Goal: Transaction & Acquisition: Purchase product/service

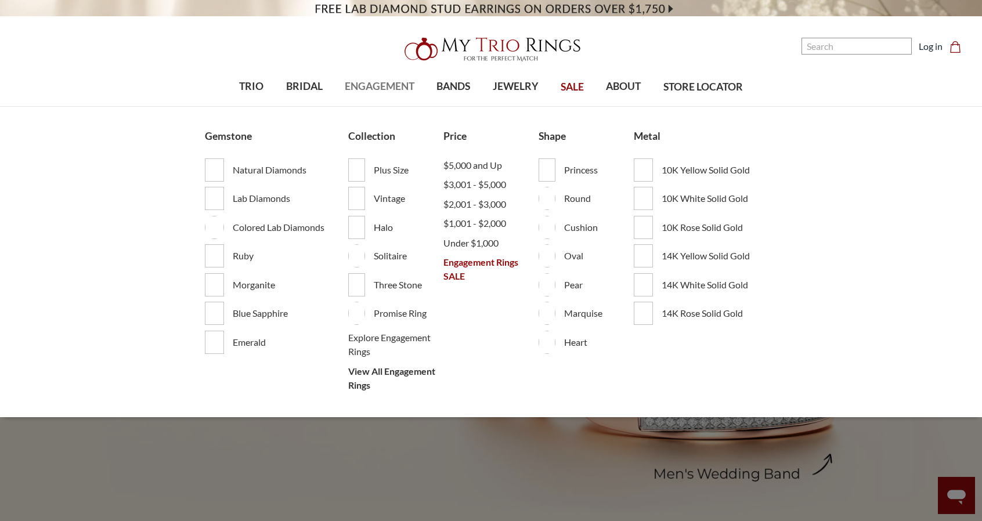
click at [384, 81] on span "ENGAGEMENT" at bounding box center [380, 86] width 70 height 15
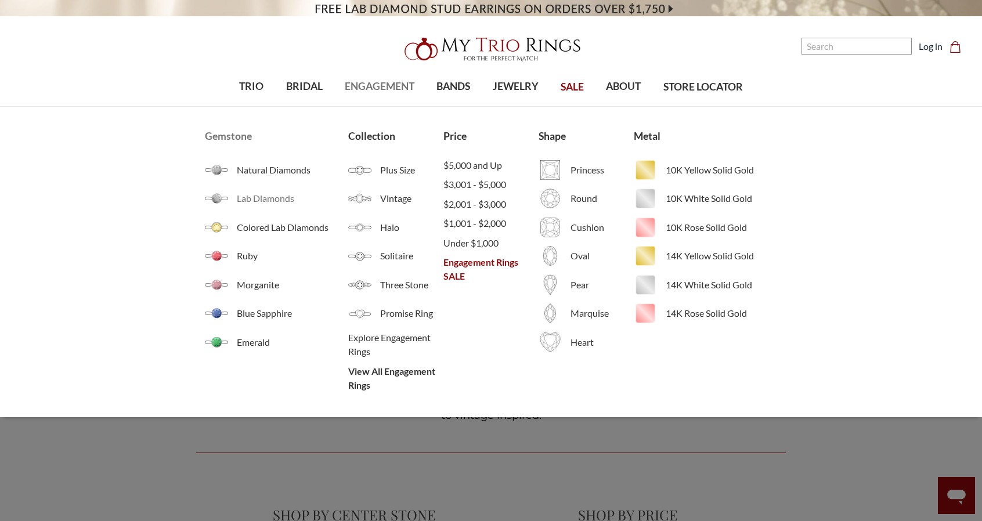
click at [264, 200] on span "Lab Diamonds" at bounding box center [292, 198] width 111 height 14
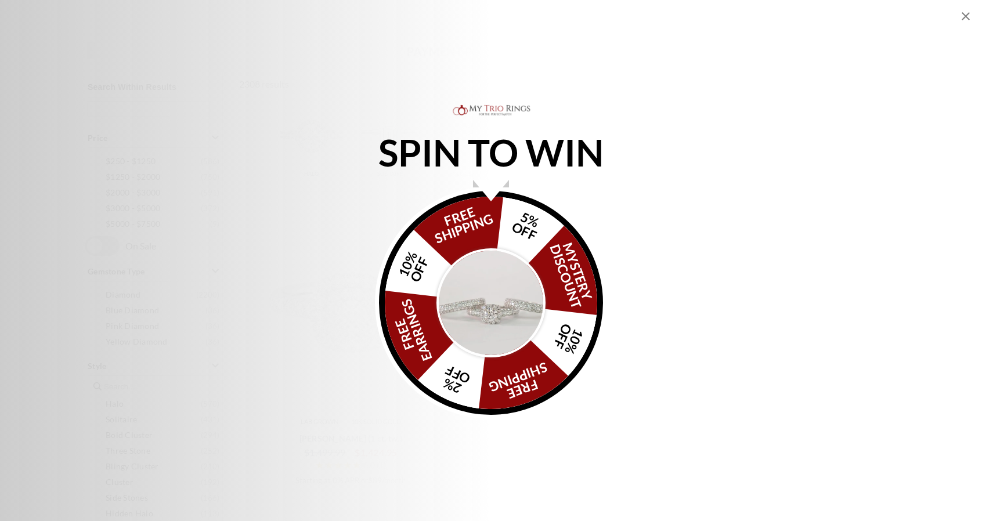
click at [516, 310] on img "Alia popup" at bounding box center [490, 302] width 109 height 109
click at [490, 277] on img "Alia popup" at bounding box center [490, 302] width 109 height 109
click at [504, 240] on div "FREE SHIPPING 5% OFF Mystery Discount 10% OFF FREE SHIPPING 2% OFF FREE EARRING…" at bounding box center [491, 303] width 224 height 224
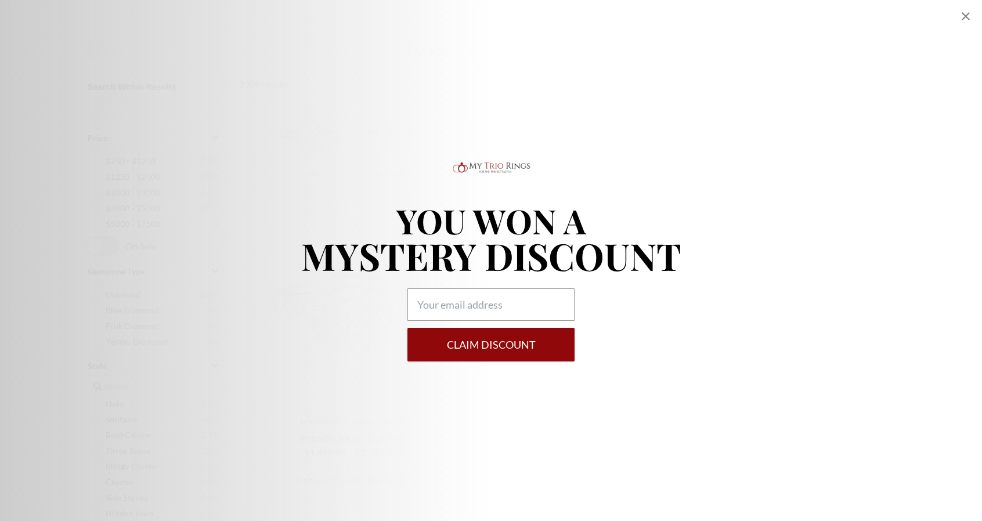
drag, startPoint x: 798, startPoint y: 305, endPoint x: 858, endPoint y: 80, distance: 232.9
click at [798, 305] on div "YOU WON A MYSTERY DISCOUNT Claim DISCOUNT" at bounding box center [491, 261] width 982 height 202
click at [965, 18] on icon "Close popup" at bounding box center [965, 16] width 14 height 14
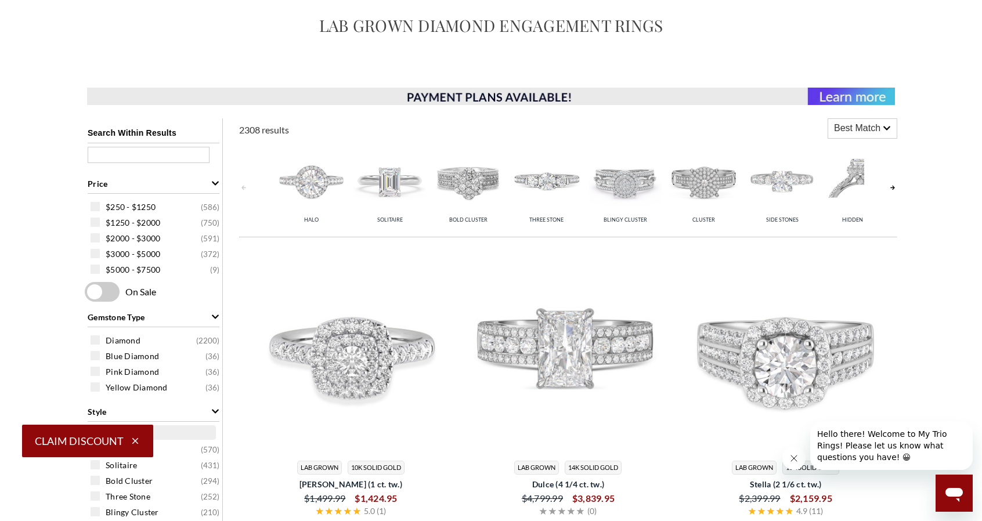
scroll to position [116, 0]
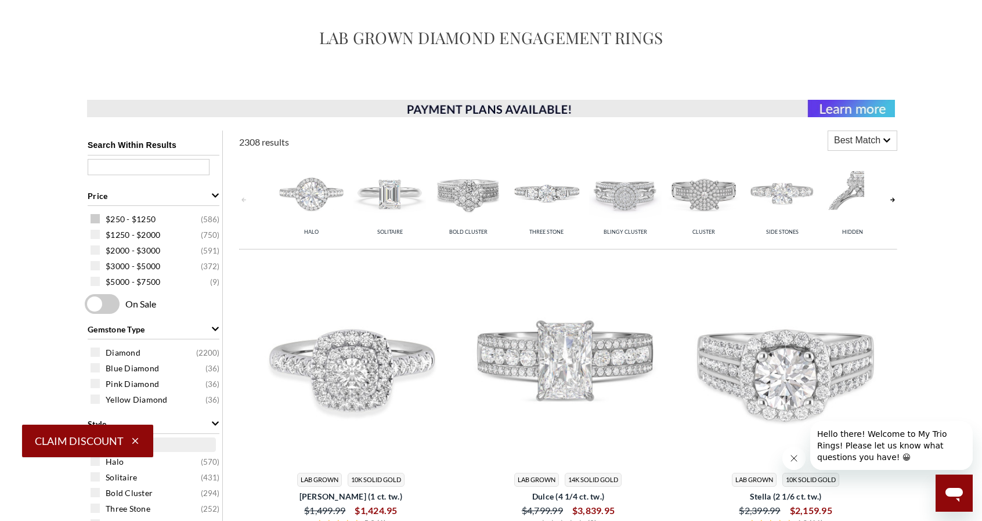
click at [142, 220] on span "$250 - $1250" at bounding box center [131, 220] width 50 height 12
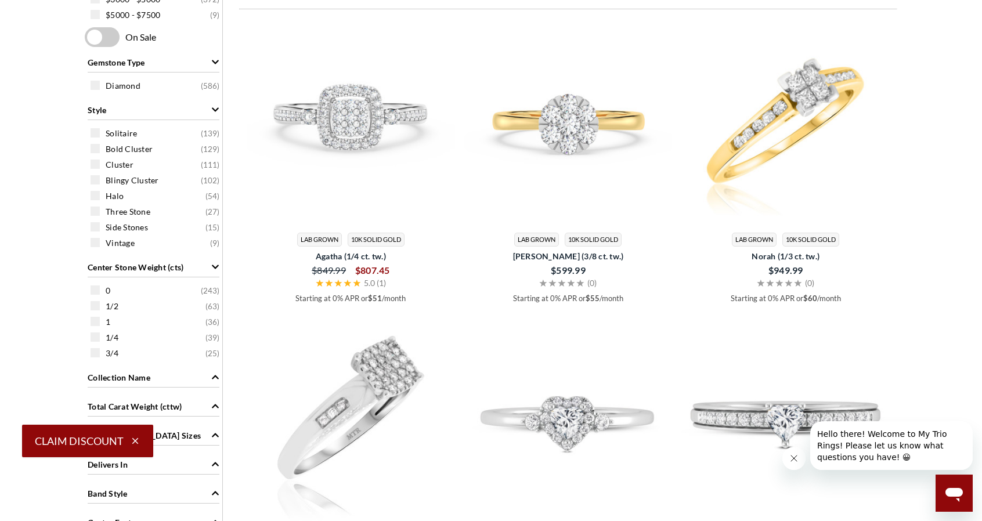
scroll to position [406, 0]
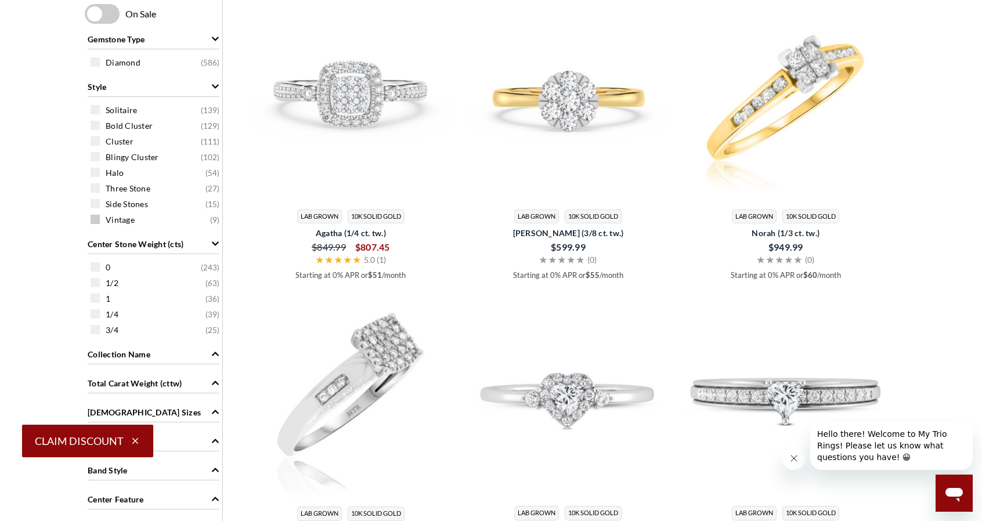
click at [100, 219] on div "Vintage ( 9 )" at bounding box center [157, 219] width 132 height 13
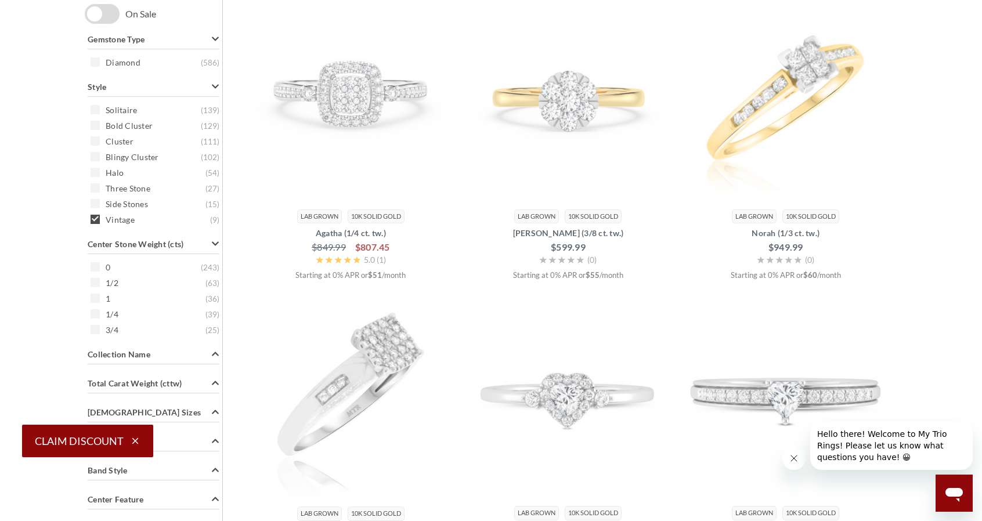
scroll to position [233, 0]
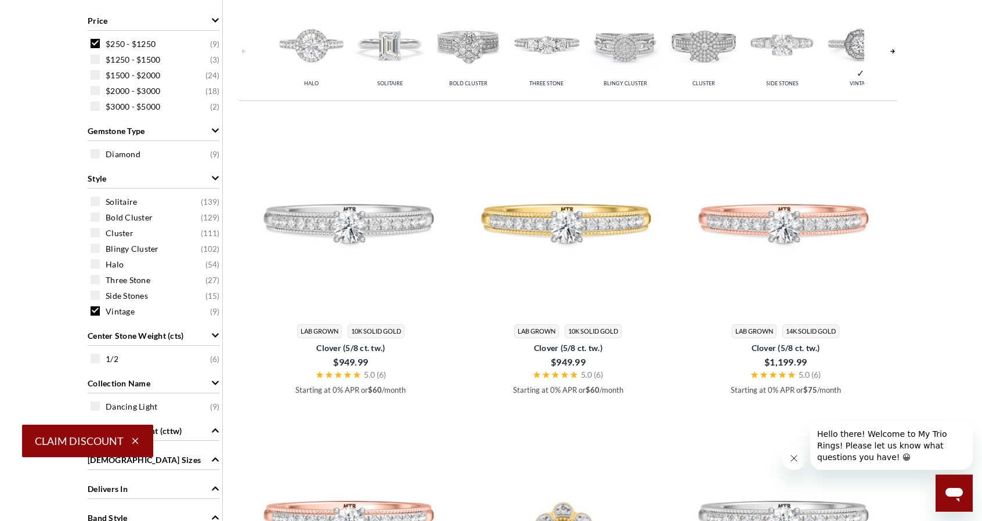
click at [106, 308] on span "Vintage" at bounding box center [120, 312] width 29 height 12
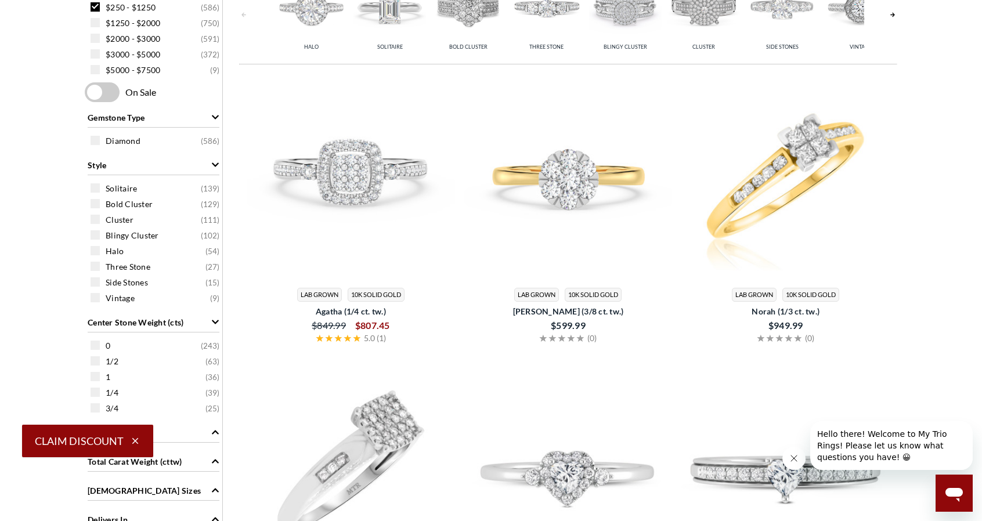
scroll to position [581, 0]
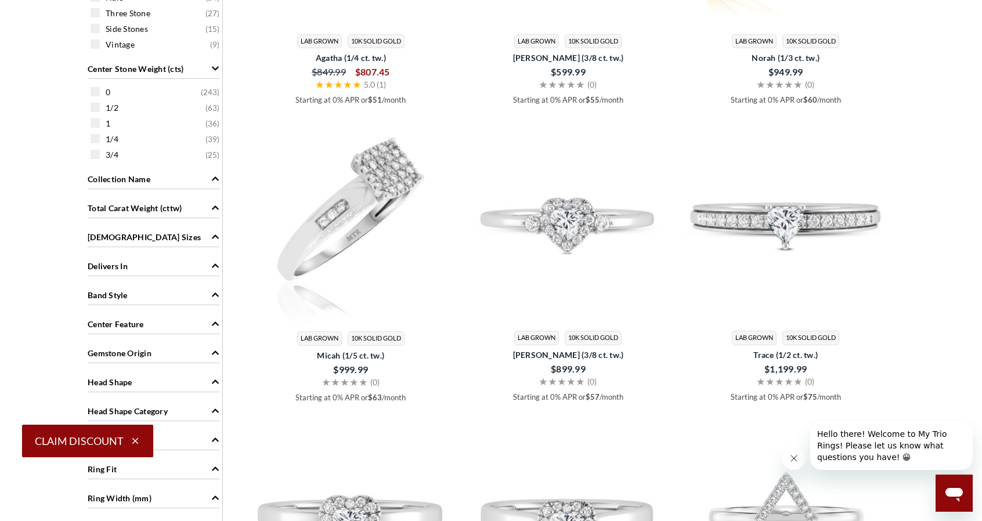
click at [142, 212] on span "Total Carat Weight (cttw)" at bounding box center [135, 208] width 94 height 12
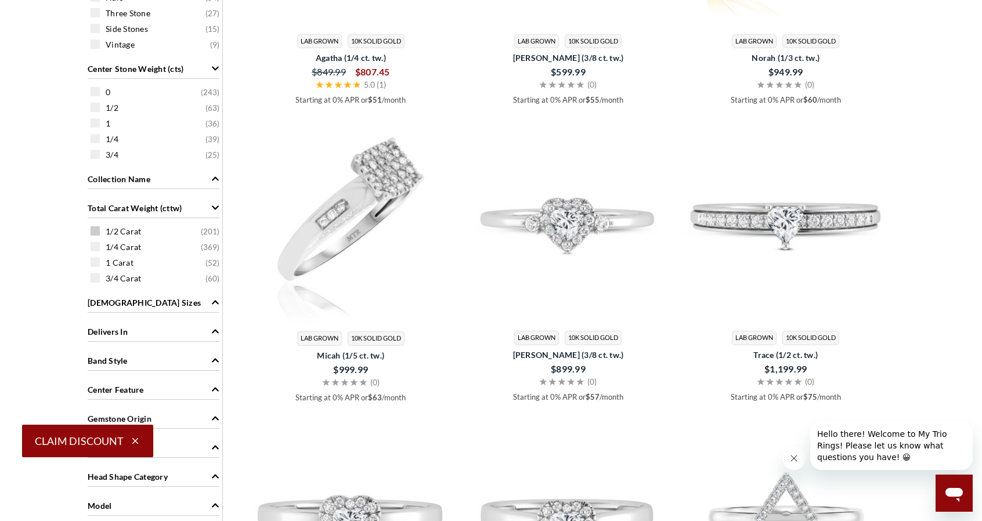
click at [125, 228] on span "1/2 Carat" at bounding box center [123, 232] width 35 height 12
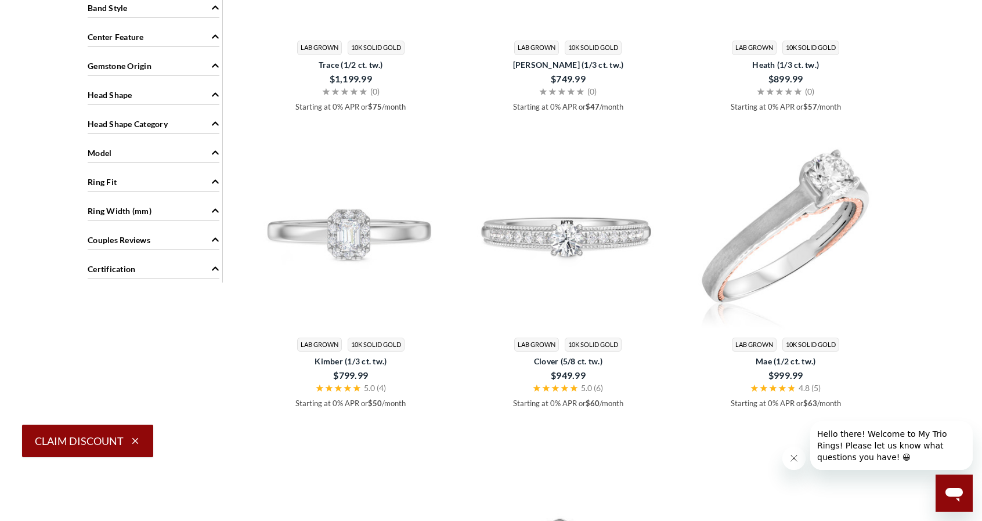
scroll to position [813, 0]
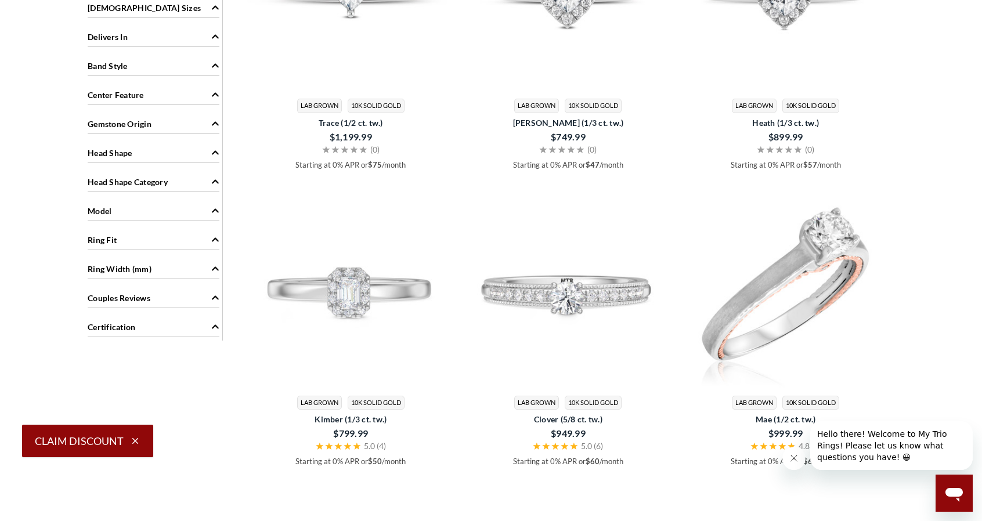
click at [131, 208] on div "Model" at bounding box center [154, 210] width 132 height 22
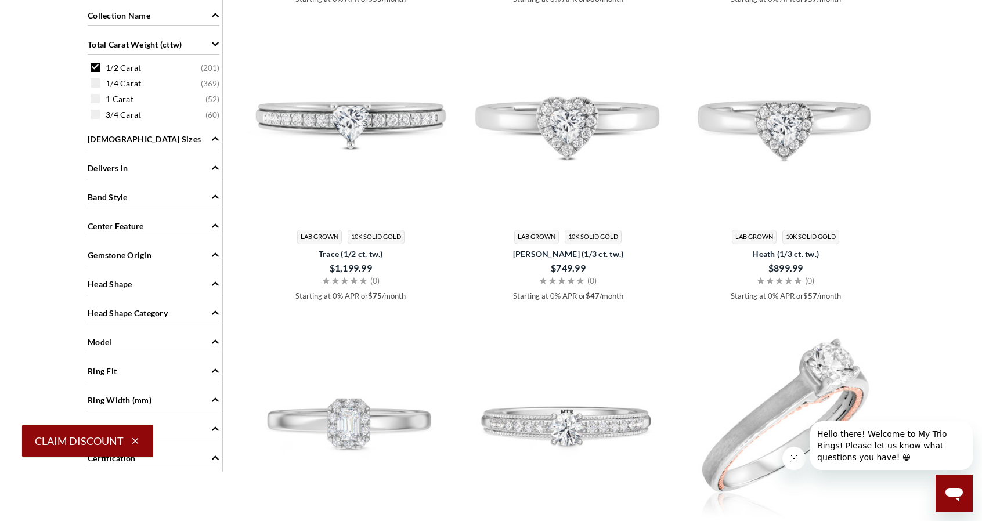
scroll to position [639, 0]
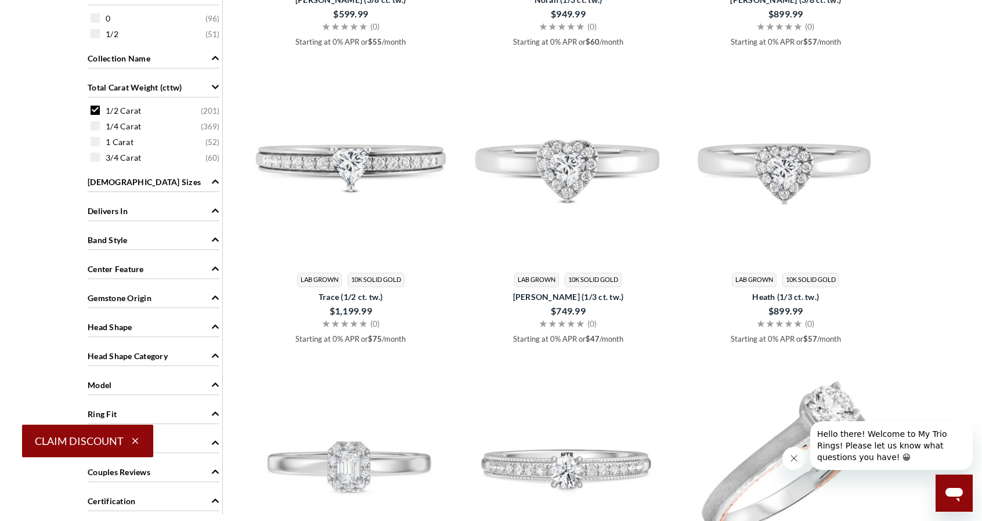
click at [138, 234] on div "Band Style" at bounding box center [154, 239] width 132 height 22
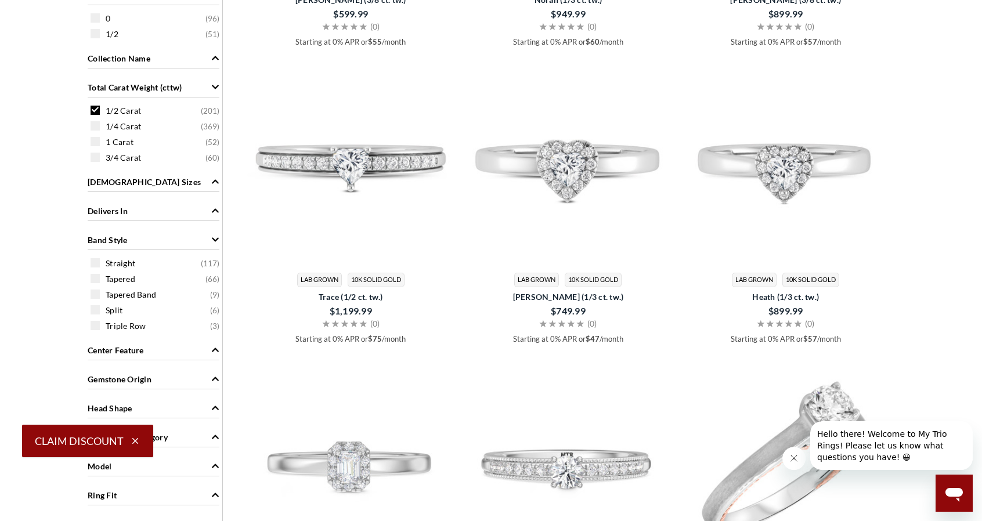
click at [138, 234] on div "Band Style" at bounding box center [154, 239] width 132 height 22
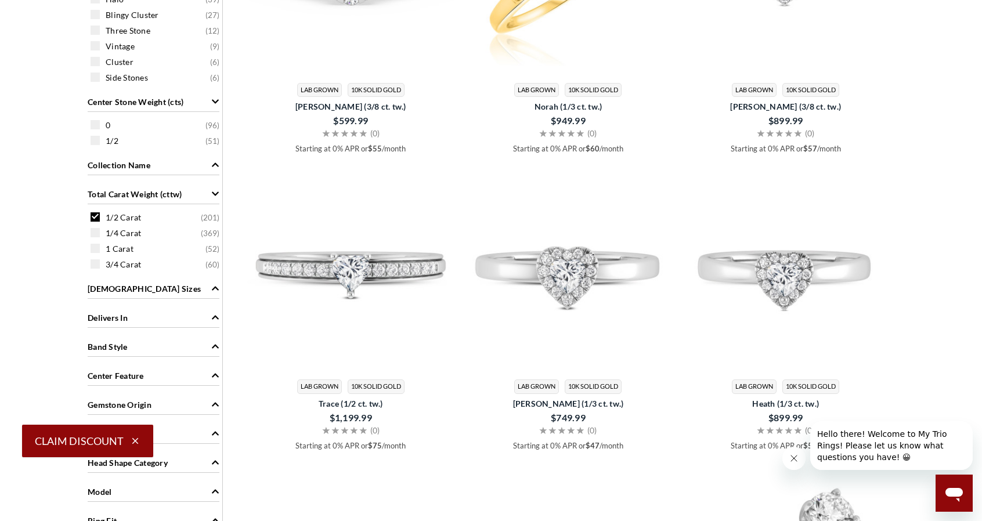
scroll to position [233, 0]
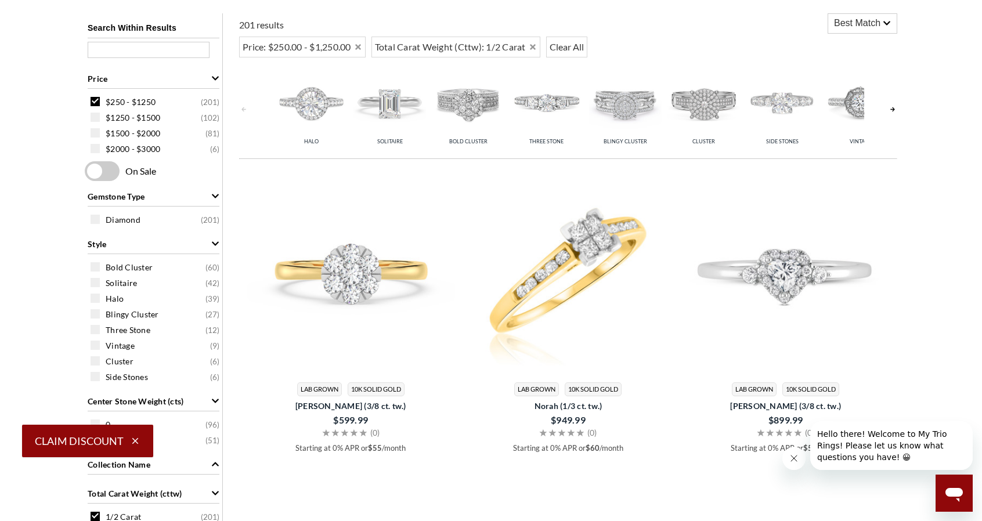
click at [869, 17] on span "Best Match" at bounding box center [857, 23] width 46 height 14
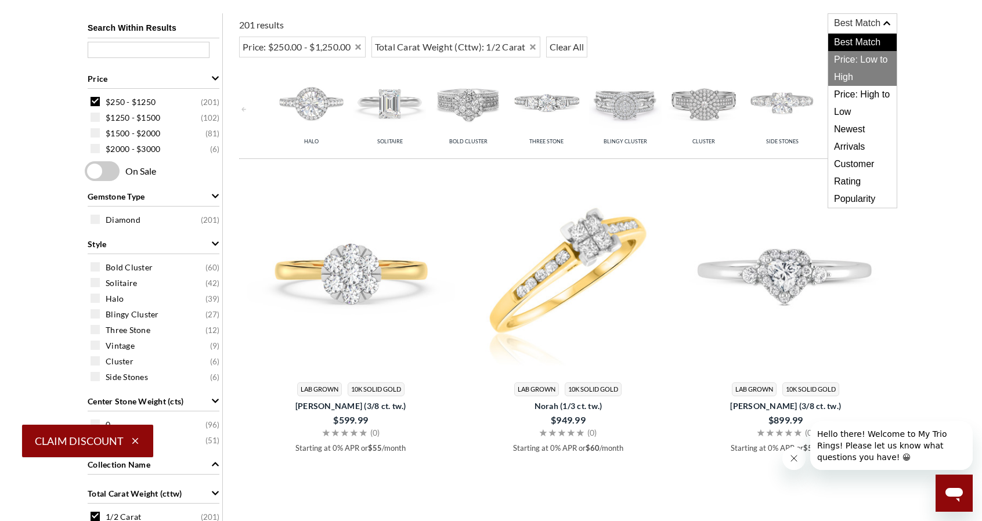
click at [863, 55] on span "Price: Low to High" at bounding box center [862, 68] width 68 height 35
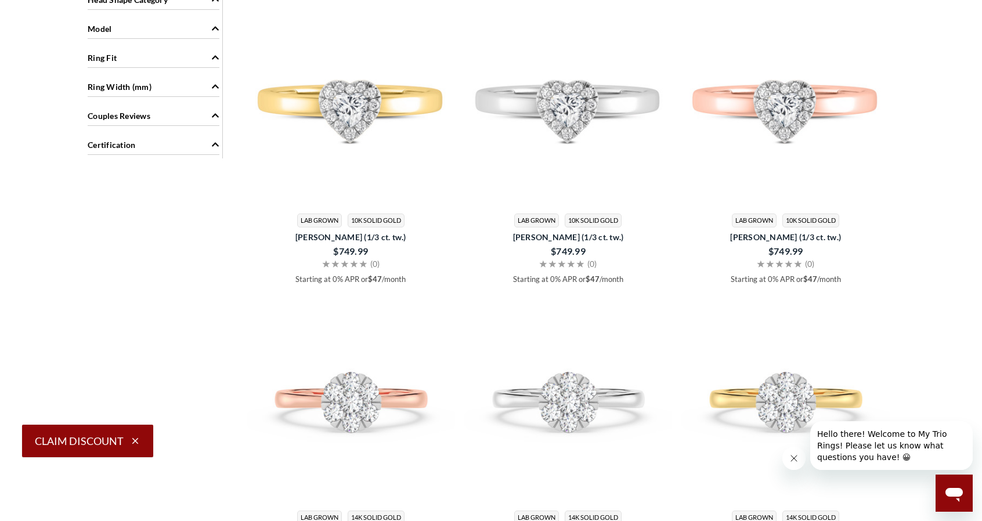
scroll to position [987, 0]
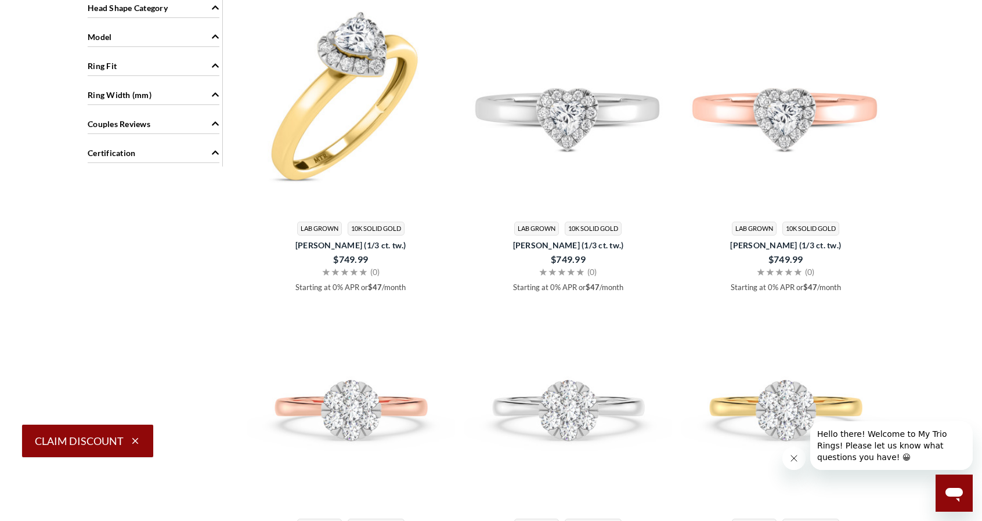
drag, startPoint x: 301, startPoint y: 126, endPoint x: 482, endPoint y: 85, distance: 185.5
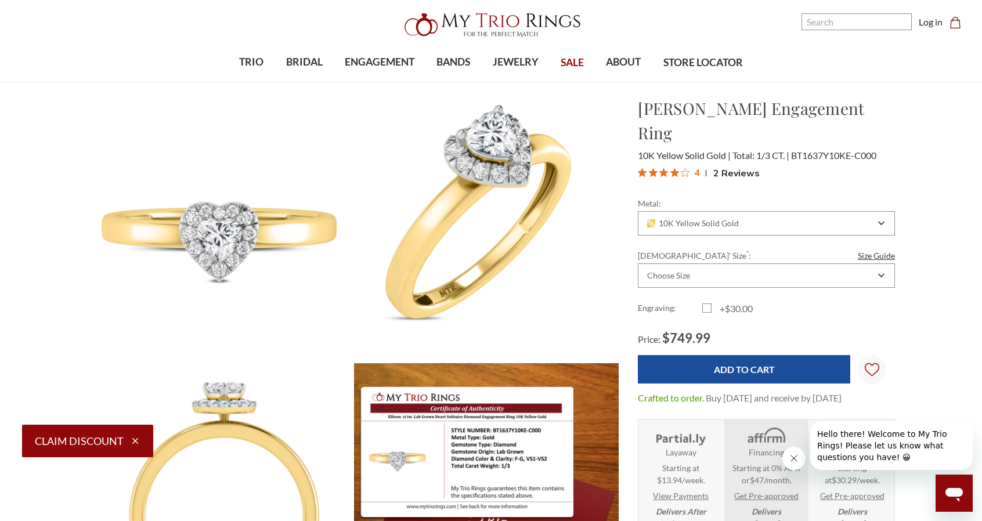
scroll to position [116, 0]
